Goal: Task Accomplishment & Management: Use online tool/utility

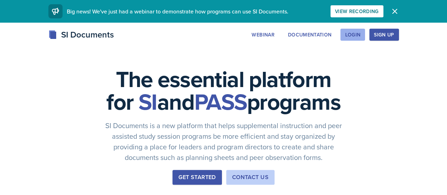
click at [360, 36] on div "Login" at bounding box center [353, 35] width 16 height 6
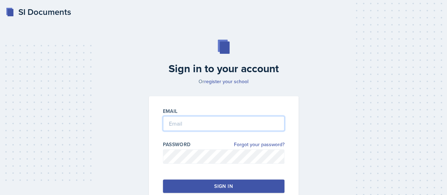
click at [189, 128] on input "email" at bounding box center [224, 123] width 122 height 15
type input "[EMAIL_ADDRESS][DOMAIN_NAME]"
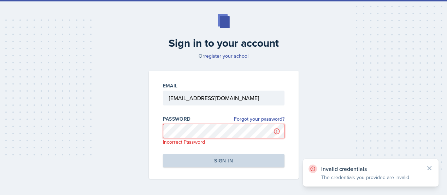
scroll to position [48, 0]
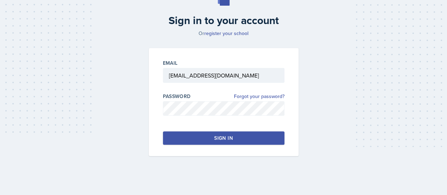
click at [207, 137] on button "Sign in" at bounding box center [224, 137] width 122 height 13
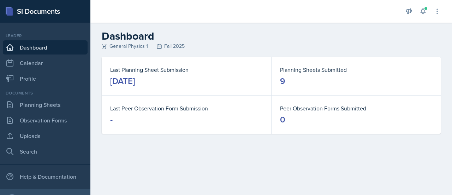
click at [40, 46] on link "Dashboard" at bounding box center [45, 47] width 85 height 14
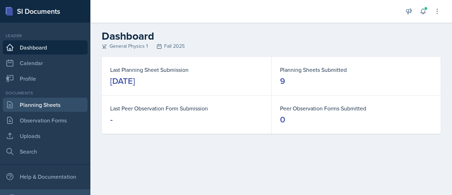
click at [44, 106] on link "Planning Sheets" at bounding box center [45, 105] width 85 height 14
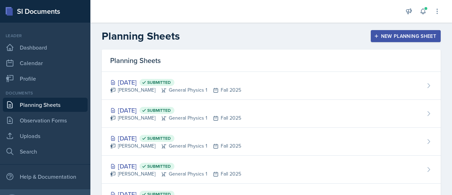
click at [399, 33] on div "New Planning Sheet" at bounding box center [406, 36] width 61 height 6
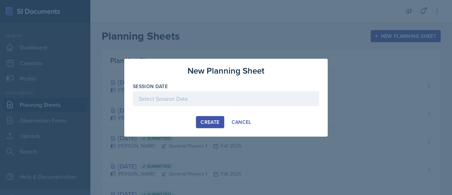
click at [171, 100] on div at bounding box center [226, 98] width 187 height 15
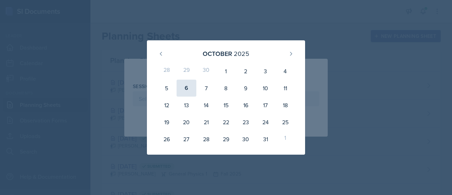
click at [186, 89] on div "6" at bounding box center [187, 88] width 20 height 17
type input "[DATE]"
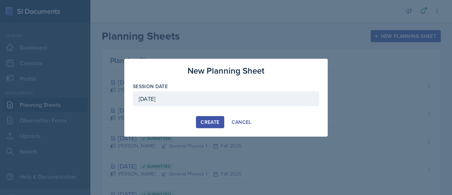
click at [207, 127] on button "Create" at bounding box center [210, 122] width 28 height 12
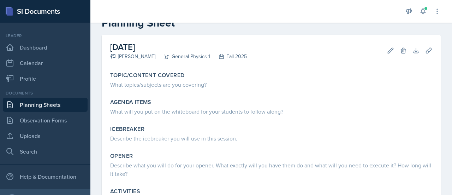
scroll to position [22, 0]
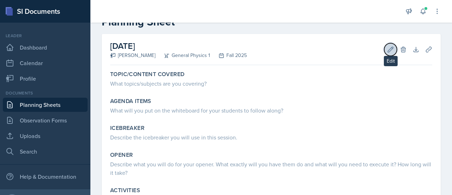
click at [387, 50] on icon at bounding box center [390, 49] width 7 height 7
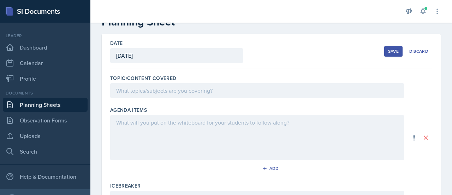
click at [129, 89] on div at bounding box center [257, 90] width 294 height 15
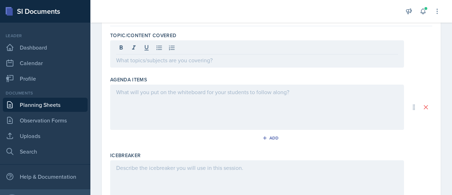
click at [141, 98] on div at bounding box center [257, 106] width 294 height 45
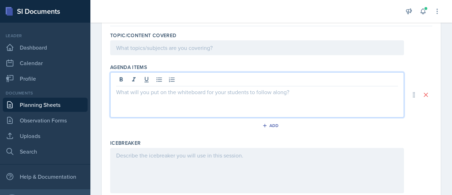
scroll to position [76, 0]
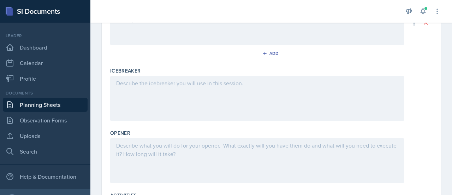
click at [141, 98] on div at bounding box center [257, 98] width 294 height 45
